Goal: Transaction & Acquisition: Book appointment/travel/reservation

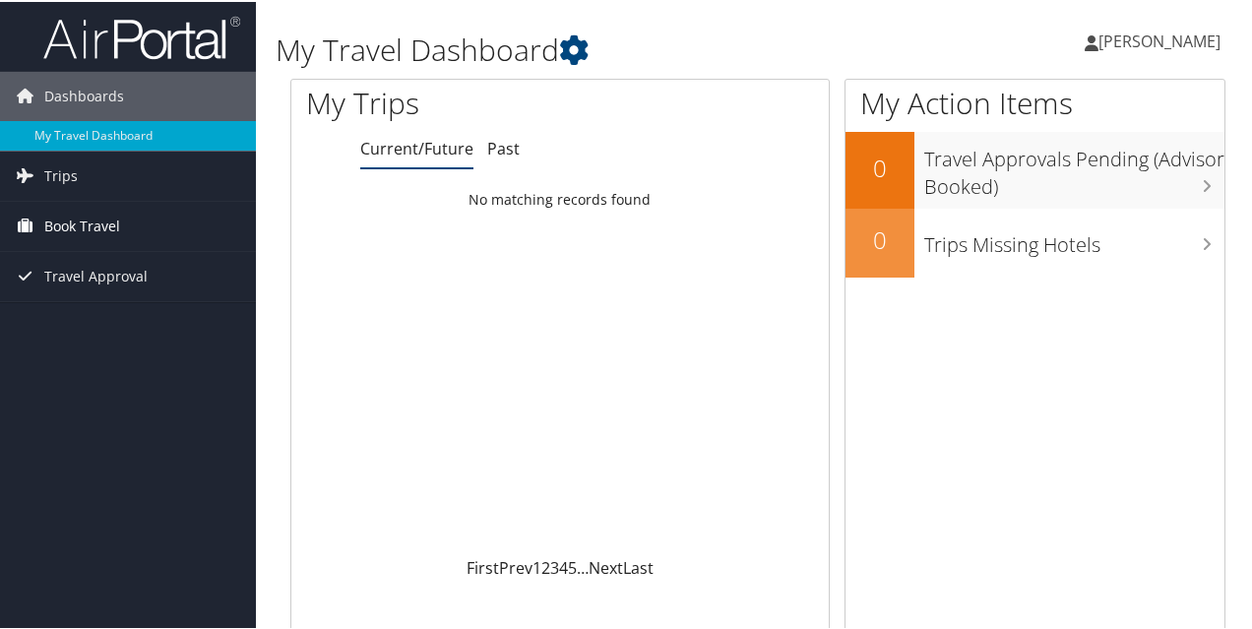
click at [53, 221] on span "Book Travel" at bounding box center [82, 224] width 76 height 49
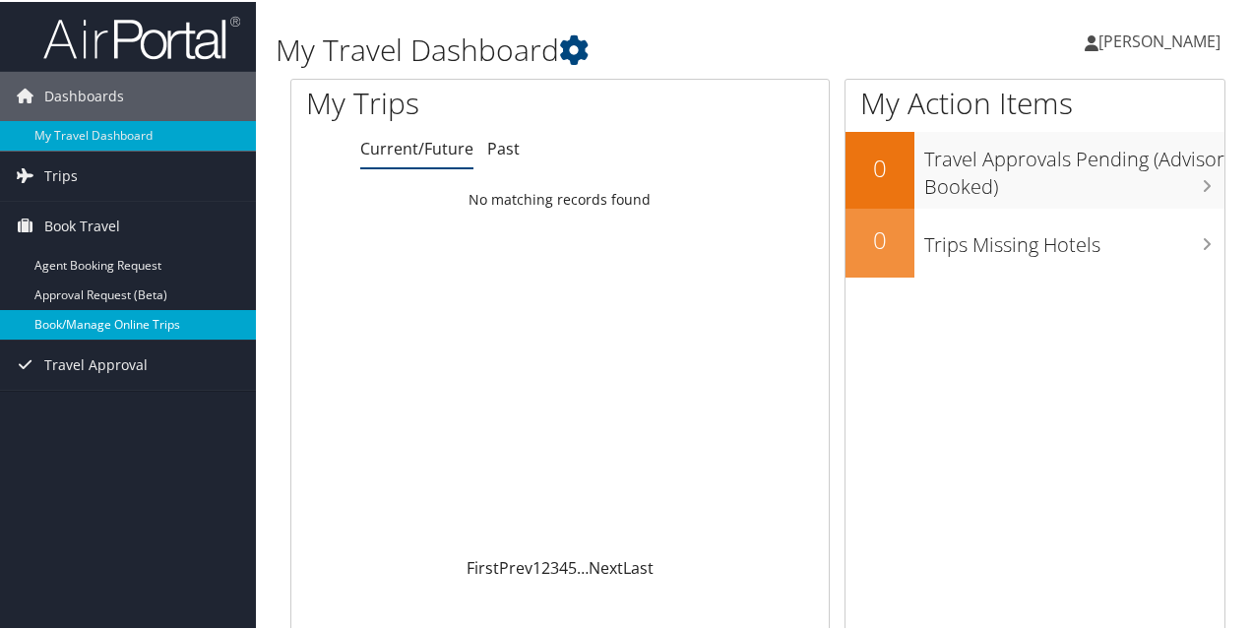
click at [138, 326] on link "Book/Manage Online Trips" at bounding box center [128, 323] width 256 height 30
